Goal: Task Accomplishment & Management: Use online tool/utility

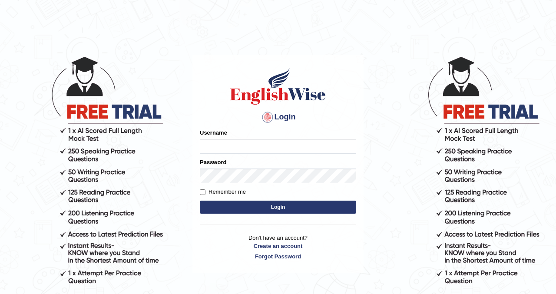
type input "kennyg_"
click at [254, 210] on button "Login" at bounding box center [278, 207] width 156 height 13
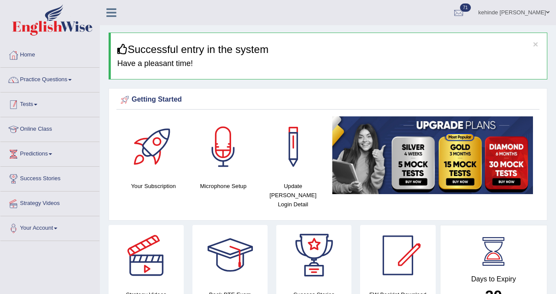
click at [27, 106] on link "Tests" at bounding box center [49, 104] width 99 height 22
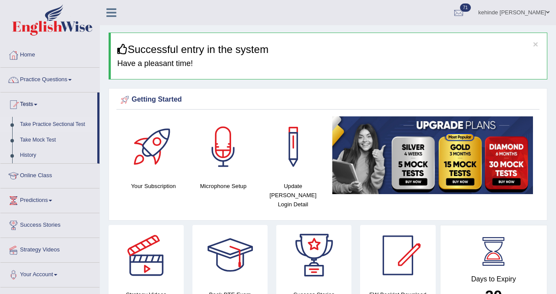
click at [40, 125] on link "Take Practice Sectional Test" at bounding box center [56, 125] width 81 height 16
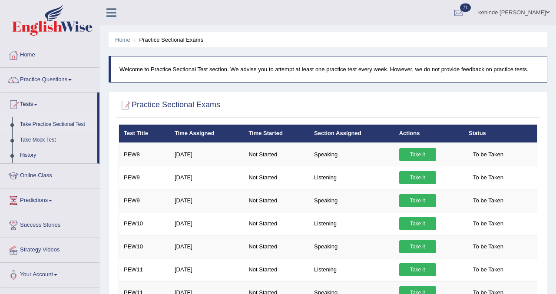
click at [551, 156] on div "Home Practice Sectional Exams Welcome to Practice Sectional Test section. We ad…" at bounding box center [328, 217] width 456 height 434
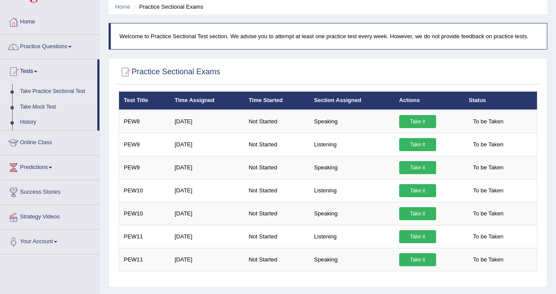
scroll to position [17, 0]
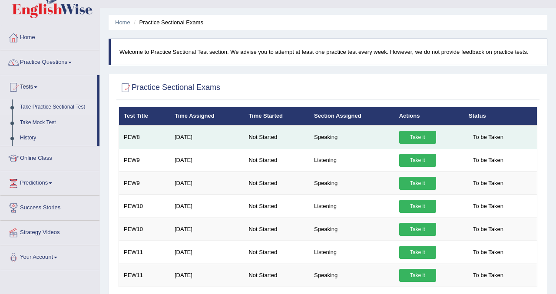
click at [419, 138] on link "Take it" at bounding box center [417, 137] width 37 height 13
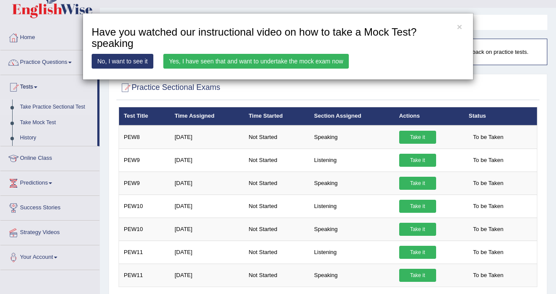
click at [281, 62] on link "Yes, I have seen that and want to undertake the mock exam now" at bounding box center [255, 61] width 185 height 15
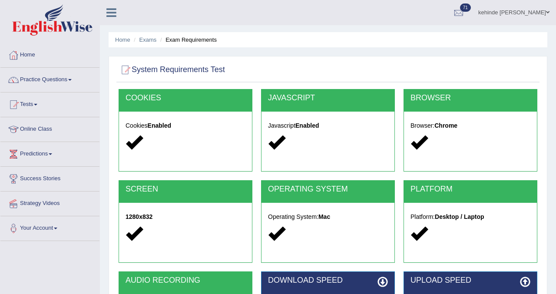
click at [554, 194] on div "Home Exams Exam Requirements System Requirements Test COOKIES Cookies Enabled J…" at bounding box center [328, 217] width 456 height 434
click at [552, 204] on div "Home Exams Exam Requirements System Requirements Test COOKIES Cookies Enabled J…" at bounding box center [328, 217] width 456 height 434
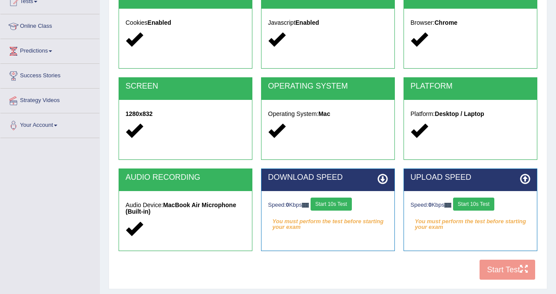
scroll to position [104, 0]
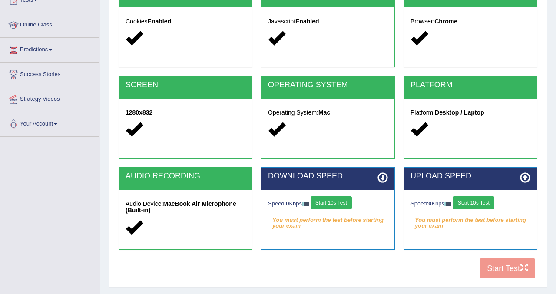
click at [333, 205] on button "Start 10s Test" at bounding box center [331, 202] width 41 height 13
click at [473, 202] on button "Start 10s Test" at bounding box center [473, 202] width 41 height 13
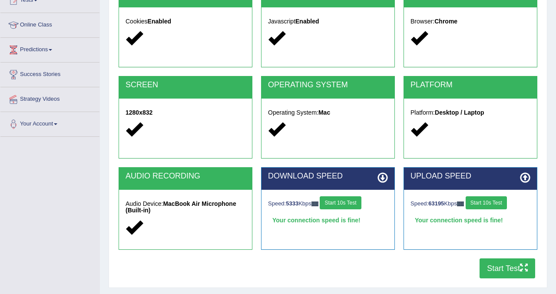
click at [490, 269] on button "Start Test" at bounding box center [508, 268] width 56 height 20
